Goal: Task Accomplishment & Management: Complete application form

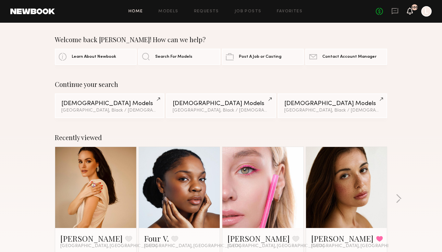
click at [410, 13] on icon at bounding box center [410, 10] width 6 height 7
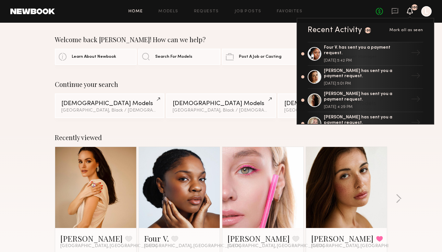
click at [206, 7] on div "Home Models Requests Job Posts Favorites Sign Out No fees up to $5,000 100 Rece…" at bounding box center [243, 11] width 376 height 10
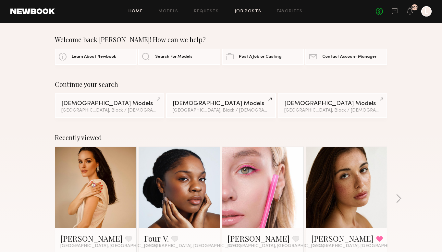
click at [256, 10] on link "Job Posts" at bounding box center [247, 11] width 27 height 4
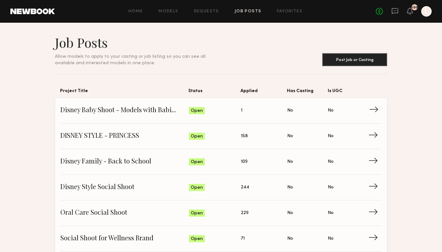
click at [149, 118] on link "Disney Baby Shoot - Models with Babies Under 1 Status: Open Applied: 1 Has Cast…" at bounding box center [220, 111] width 321 height 26
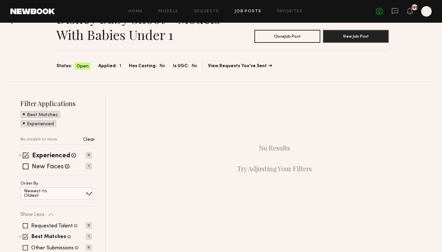
scroll to position [29, 0]
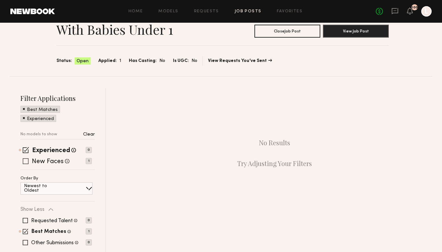
click at [36, 162] on label "New Faces" at bounding box center [48, 162] width 32 height 6
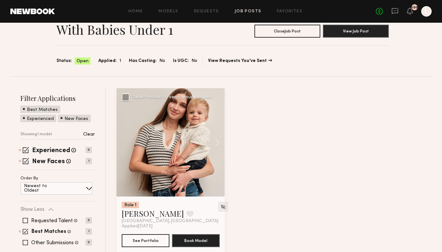
click at [165, 155] on div at bounding box center [170, 142] width 108 height 108
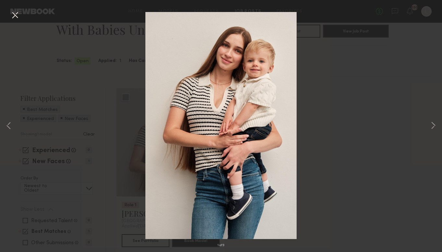
click at [101, 151] on div "1 of 9" at bounding box center [221, 126] width 442 height 252
click at [124, 212] on div "1 of 9" at bounding box center [221, 126] width 442 height 252
click at [384, 102] on div "1 of 9" at bounding box center [221, 126] width 442 height 252
click at [15, 14] on button at bounding box center [15, 16] width 10 height 12
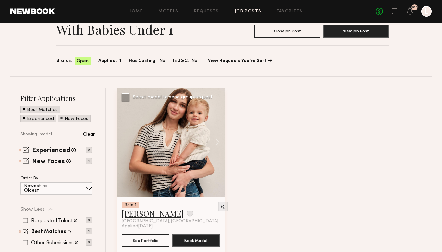
click at [133, 212] on link "[PERSON_NAME]" at bounding box center [153, 213] width 62 height 10
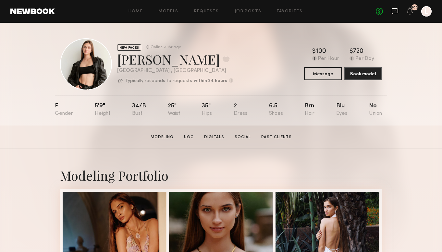
click at [395, 8] on icon at bounding box center [394, 10] width 7 height 7
